Goal: Navigation & Orientation: Understand site structure

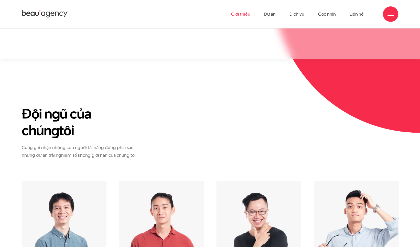
scroll to position [1831, 0]
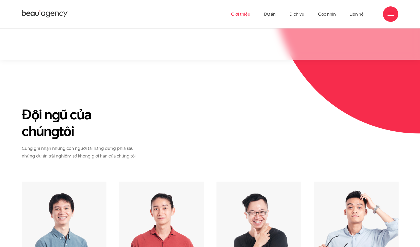
click at [29, 16] on icon at bounding box center [45, 13] width 46 height 9
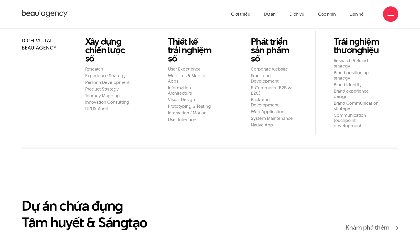
scroll to position [554, 0]
